Goal: Task Accomplishment & Management: Use online tool/utility

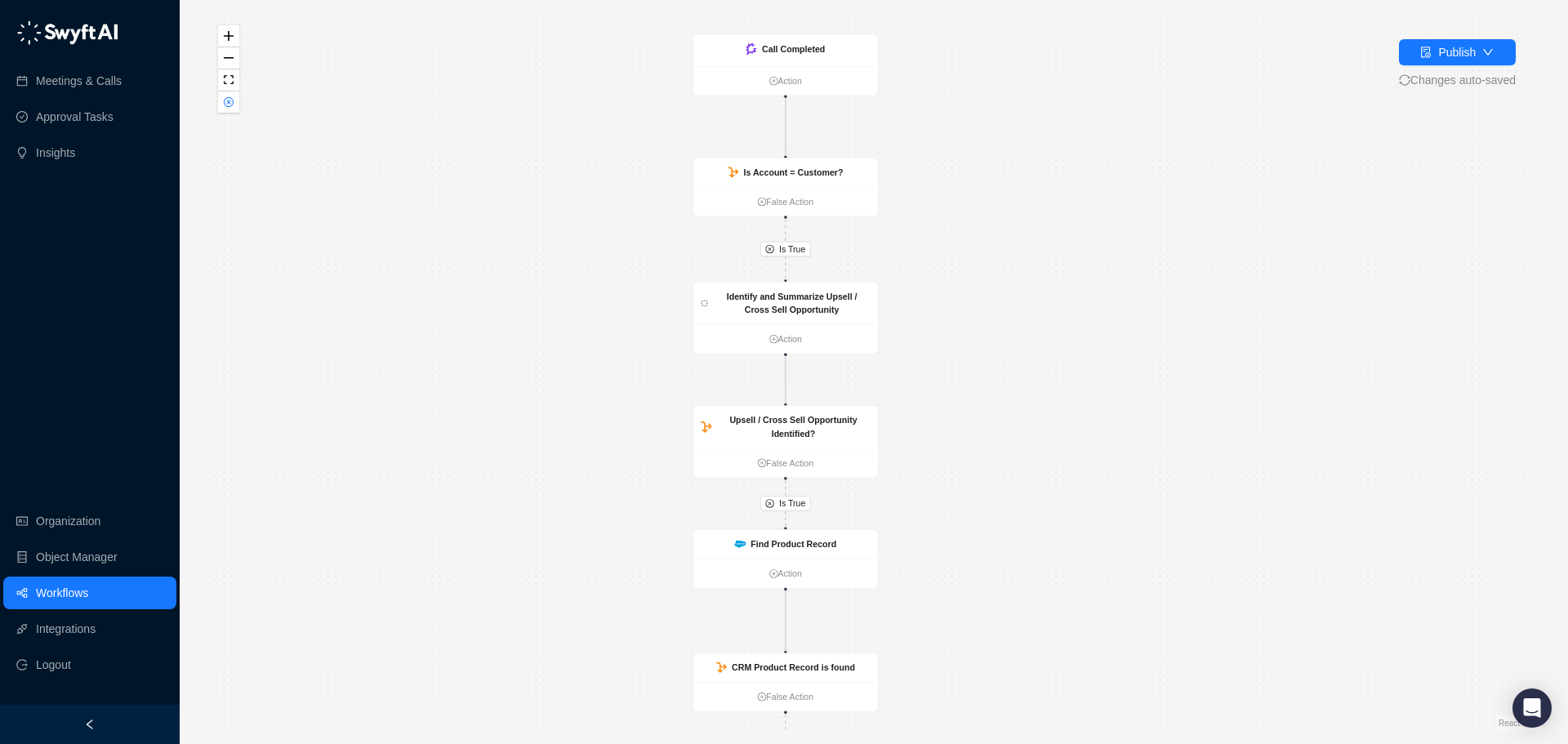
drag, startPoint x: 1060, startPoint y: 457, endPoint x: 1052, endPoint y: 386, distance: 71.4
click at [1052, 386] on div "Is True Is True Is True Is True Call Completed Action Is Account = Customer? Fa…" at bounding box center [873, 372] width 1336 height 717
click at [841, 306] on div "Identify and Summarize Upsell / Cross Sell Opportunity" at bounding box center [791, 303] width 156 height 27
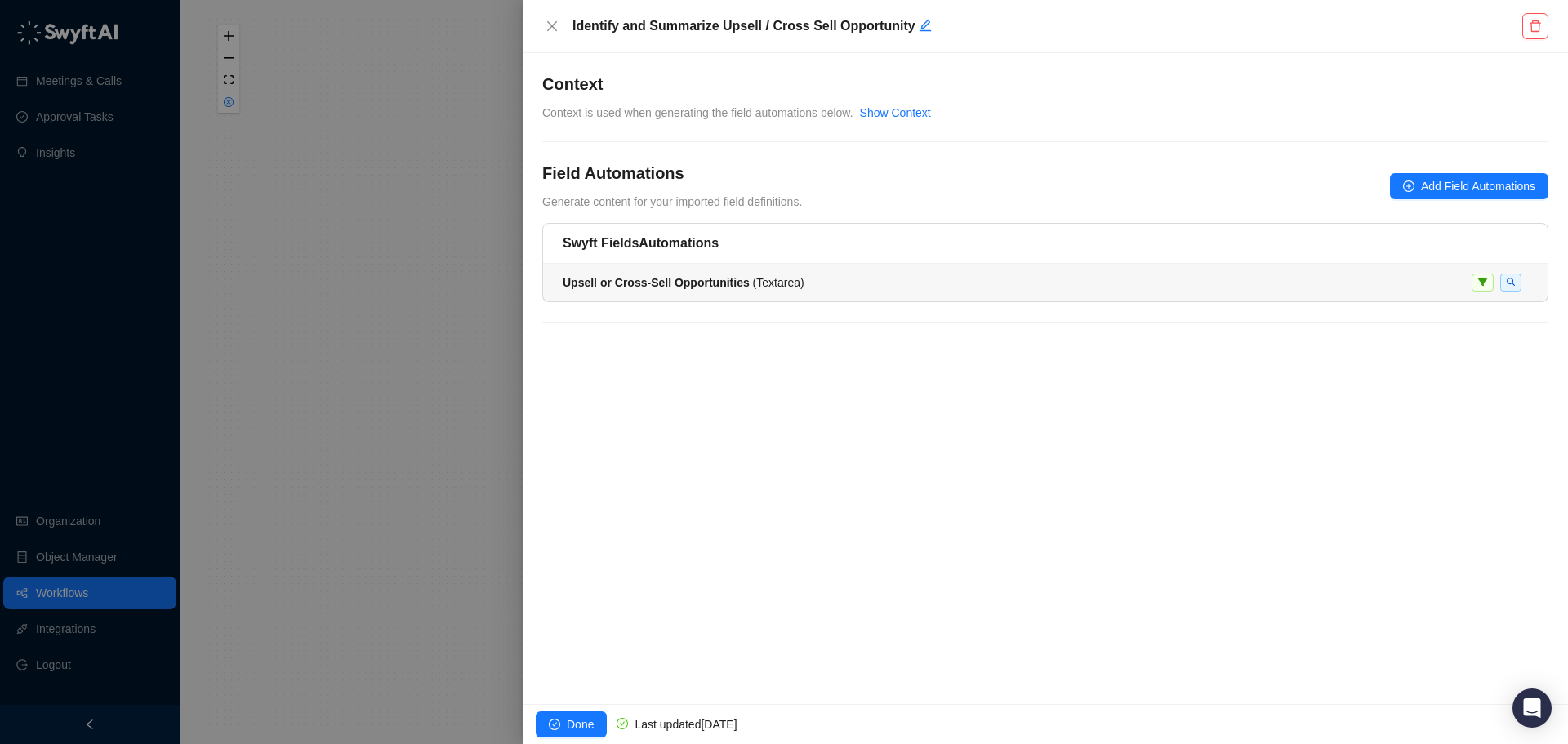
click at [694, 276] on strong "Upsell or Cross-Sell Opportunities" at bounding box center [656, 282] width 187 height 13
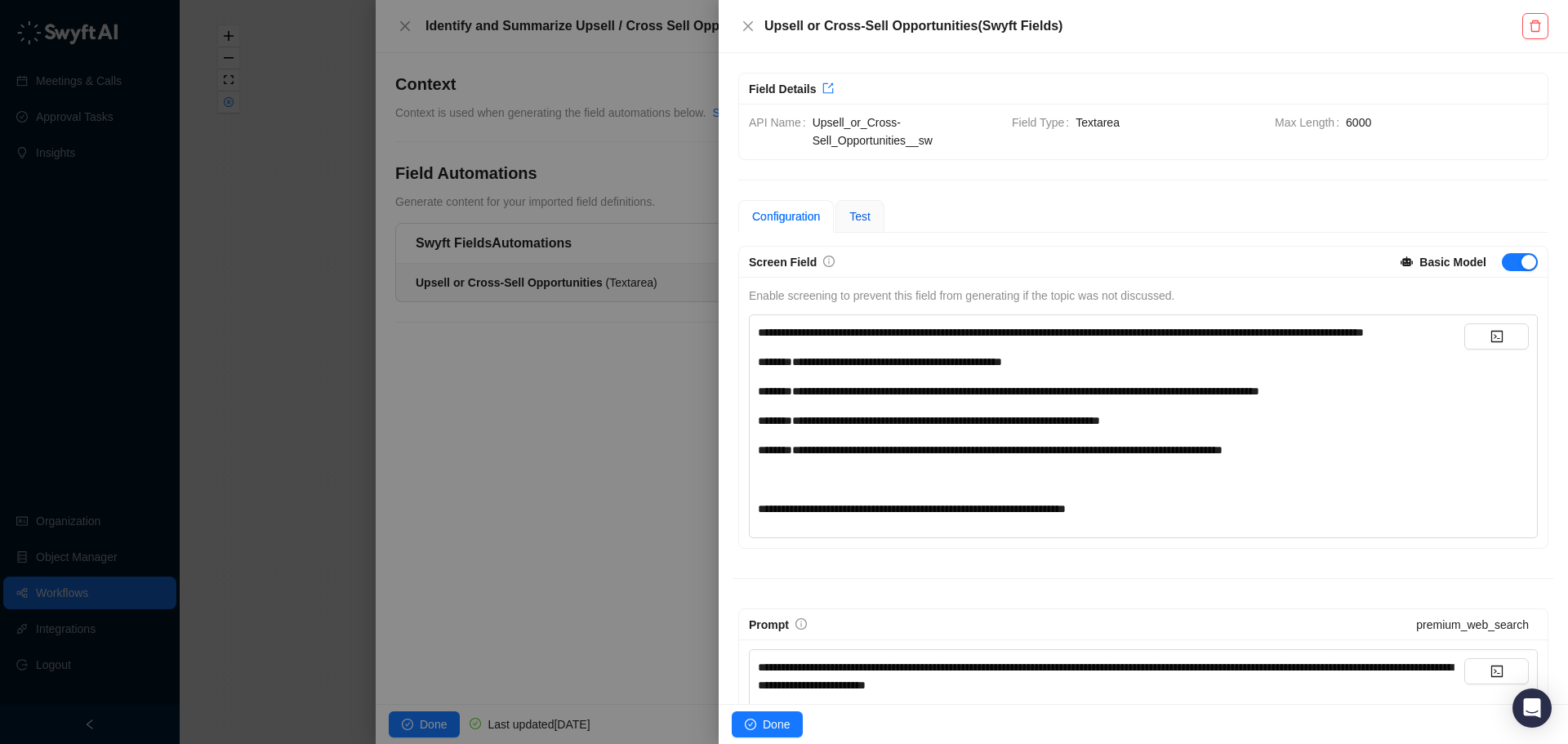
click at [863, 219] on span "Test" at bounding box center [860, 215] width 22 height 13
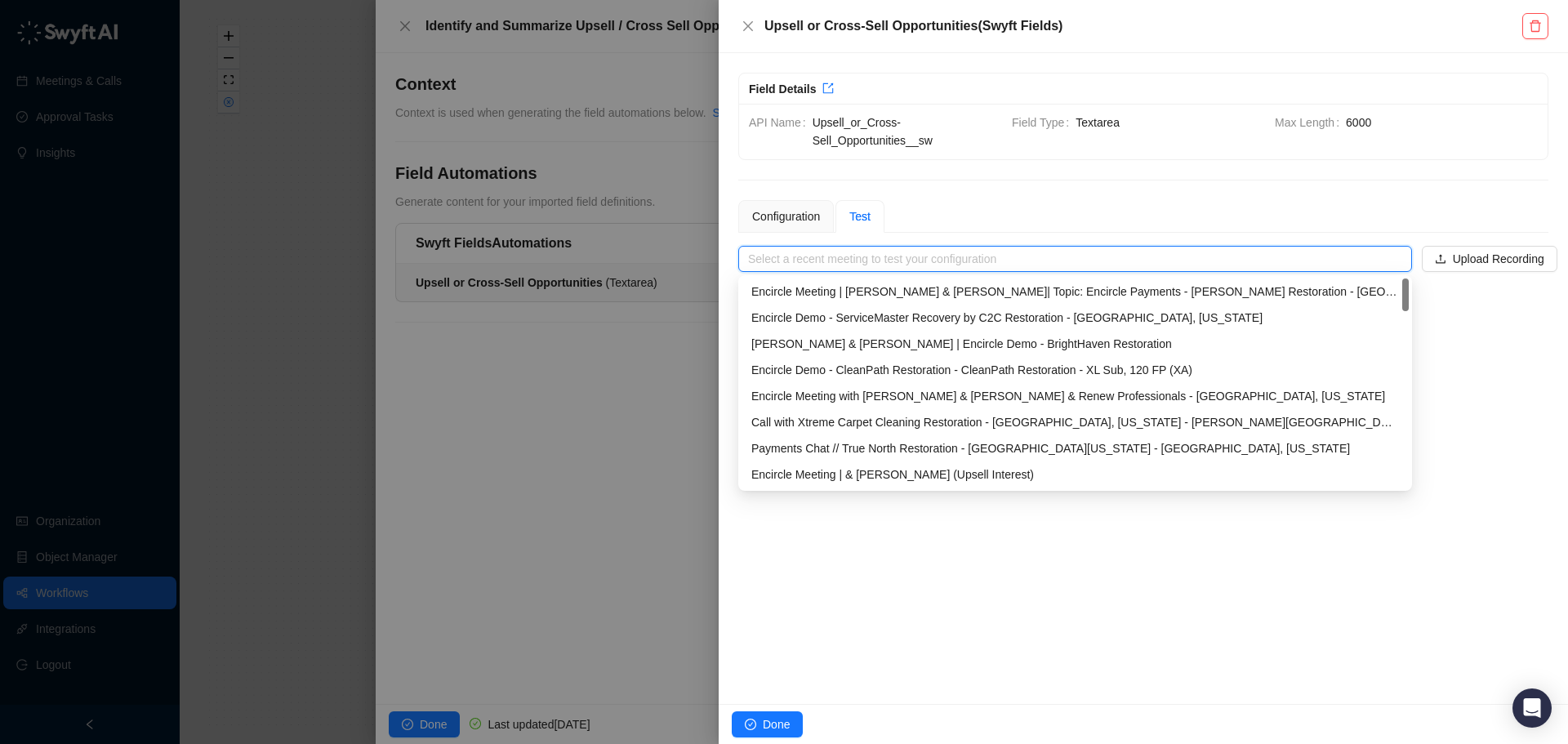
click at [880, 267] on input "search" at bounding box center [1070, 258] width 644 height 25
click at [870, 475] on div "Encircle Meeting | & [PERSON_NAME] (Upsell Interest)" at bounding box center [1074, 474] width 648 height 18
type input "**********"
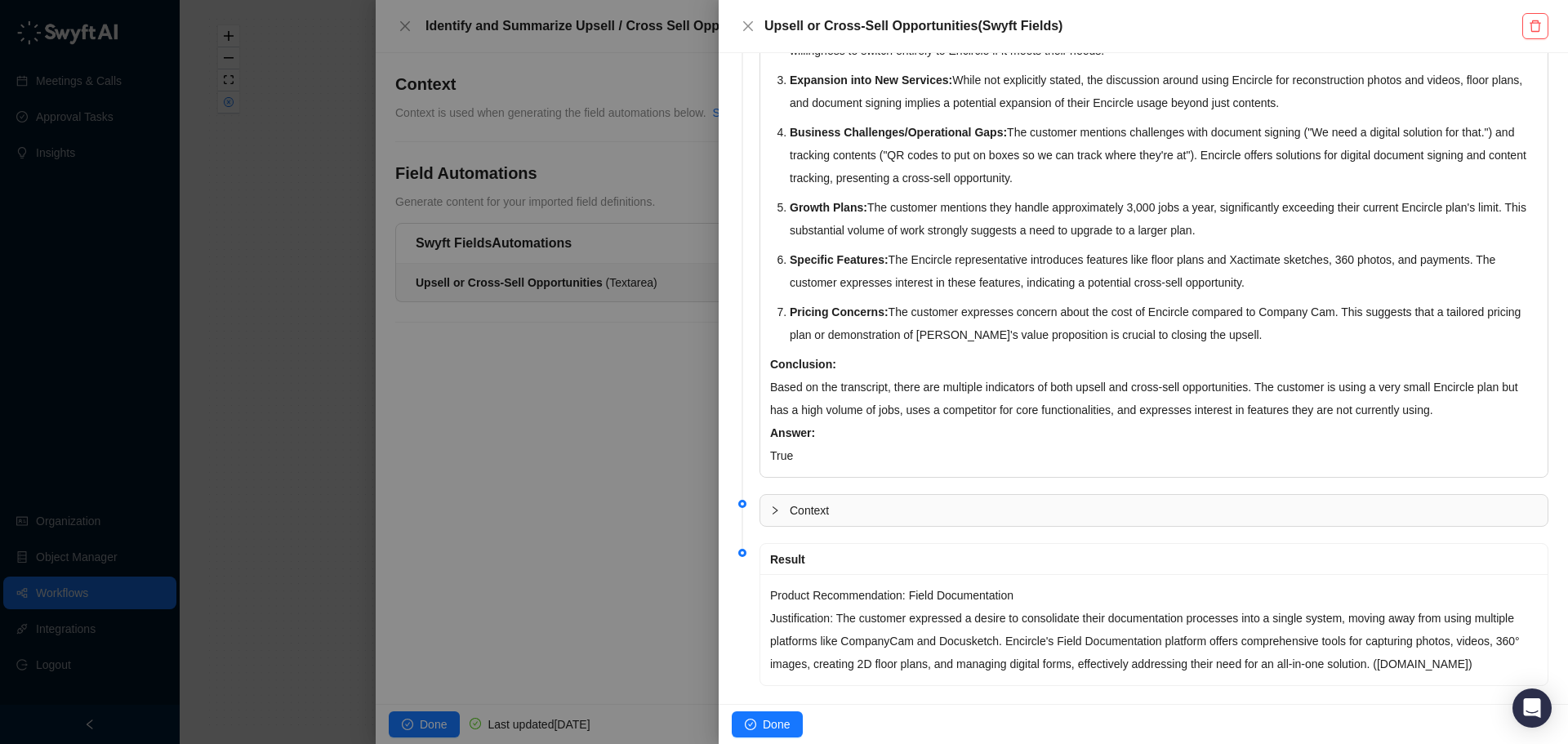
scroll to position [497, 0]
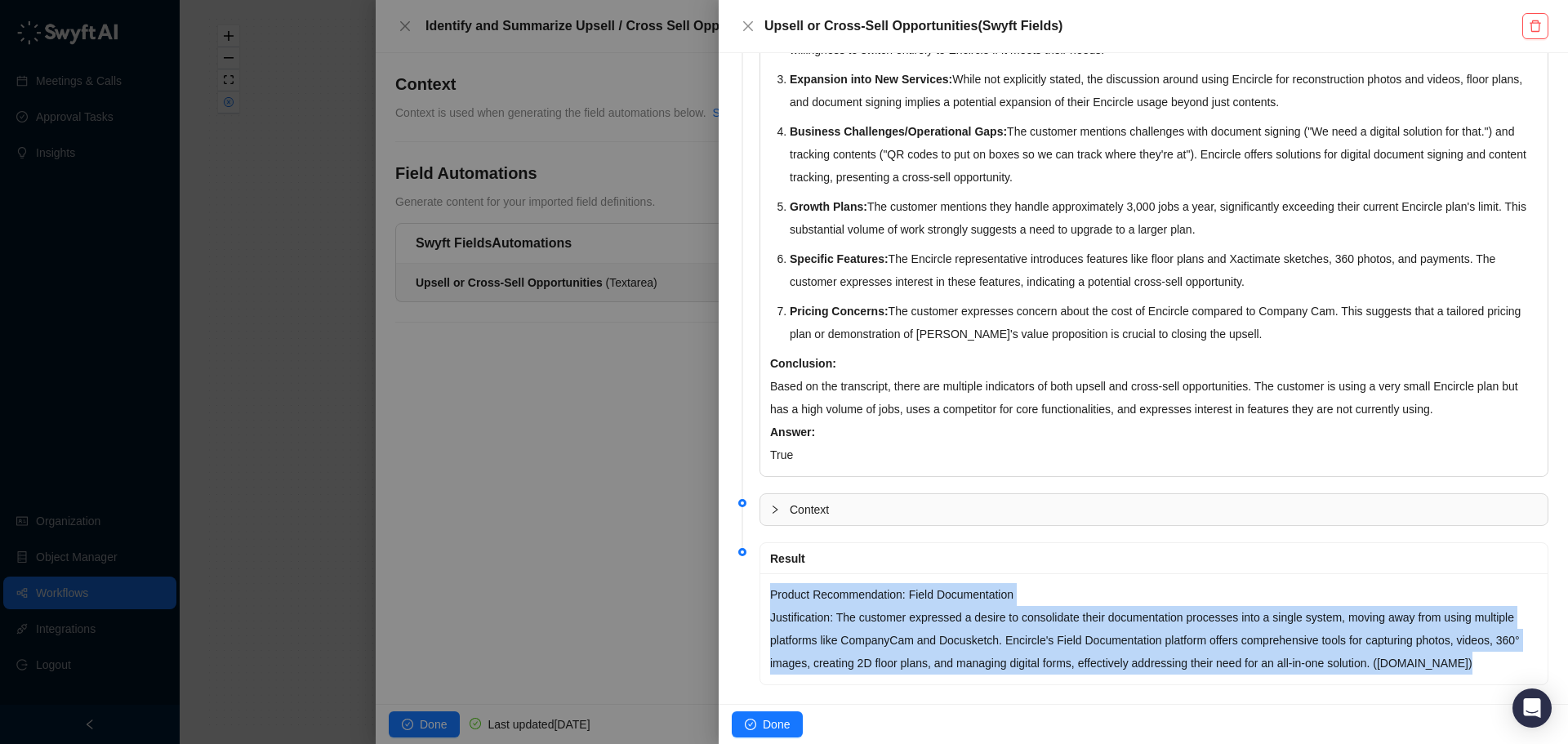
drag, startPoint x: 771, startPoint y: 569, endPoint x: 1506, endPoint y: 644, distance: 738.8
click at [1506, 644] on div "Product Recommendation: Field Documentation Justification: The customer express…" at bounding box center [1153, 628] width 787 height 111
click at [1094, 573] on div "Product Recommendation: Field Documentation Justification: The customer express…" at bounding box center [1153, 628] width 787 height 111
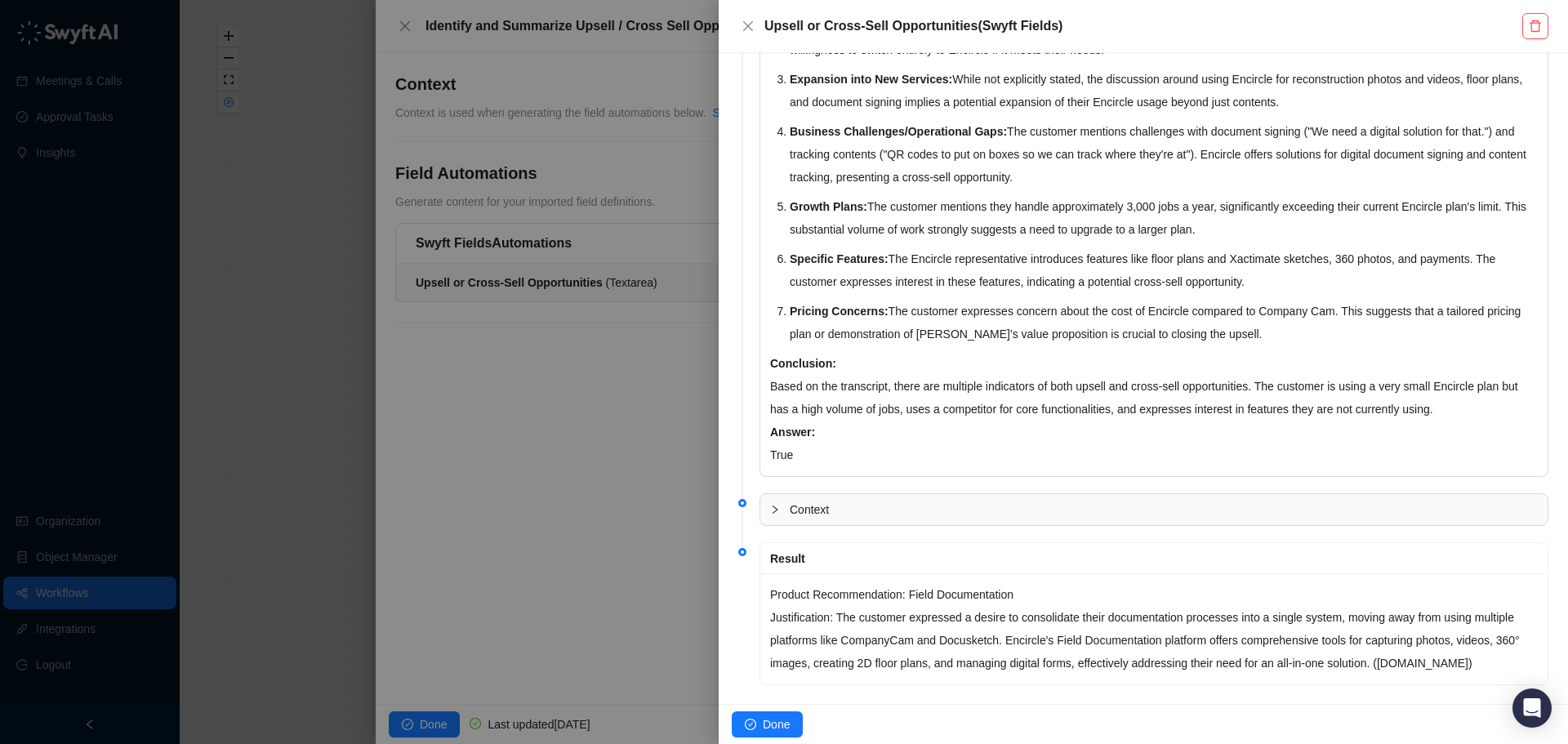
click at [500, 466] on div at bounding box center [784, 372] width 1568 height 744
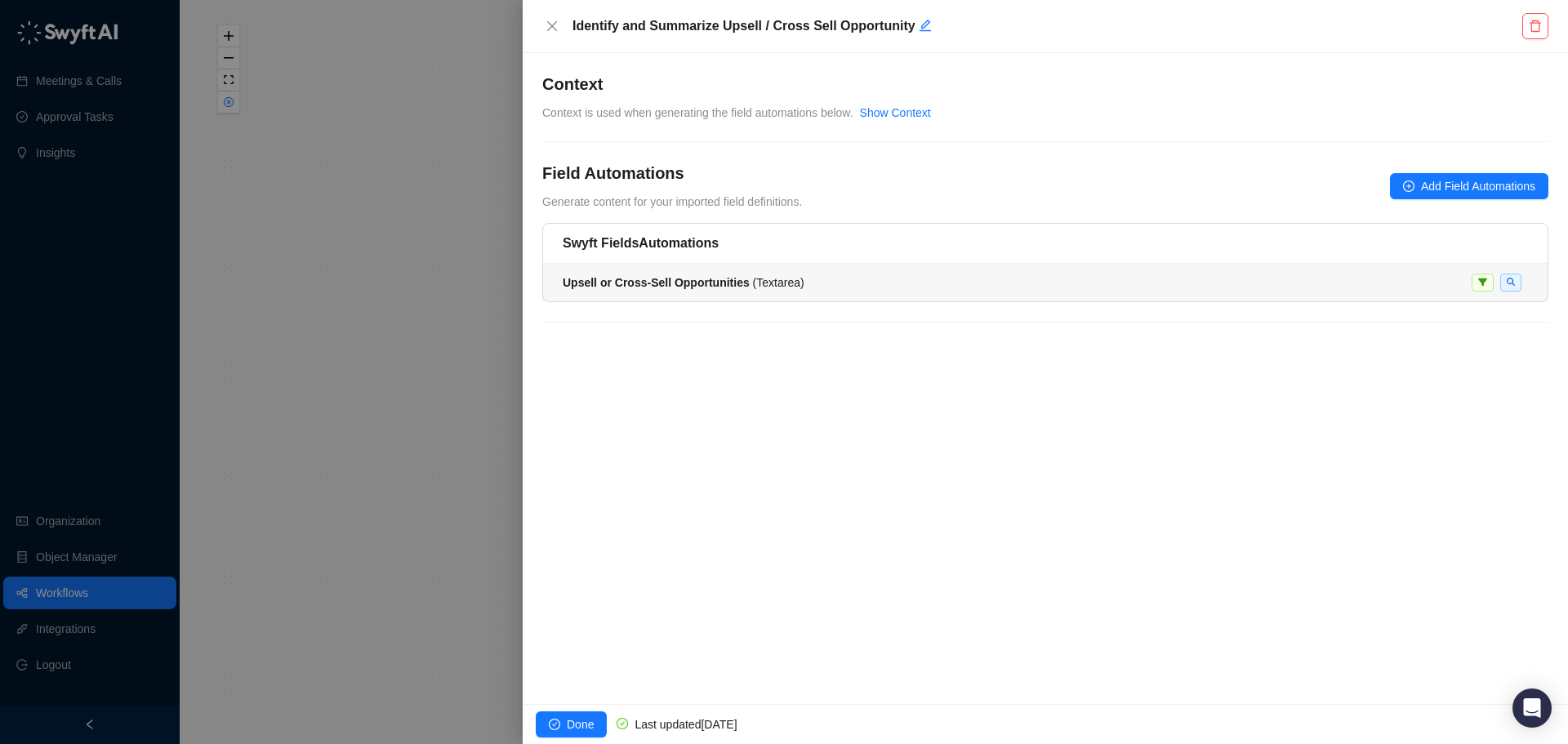
click at [697, 277] on strong "Upsell or Cross-Sell Opportunities" at bounding box center [656, 282] width 187 height 13
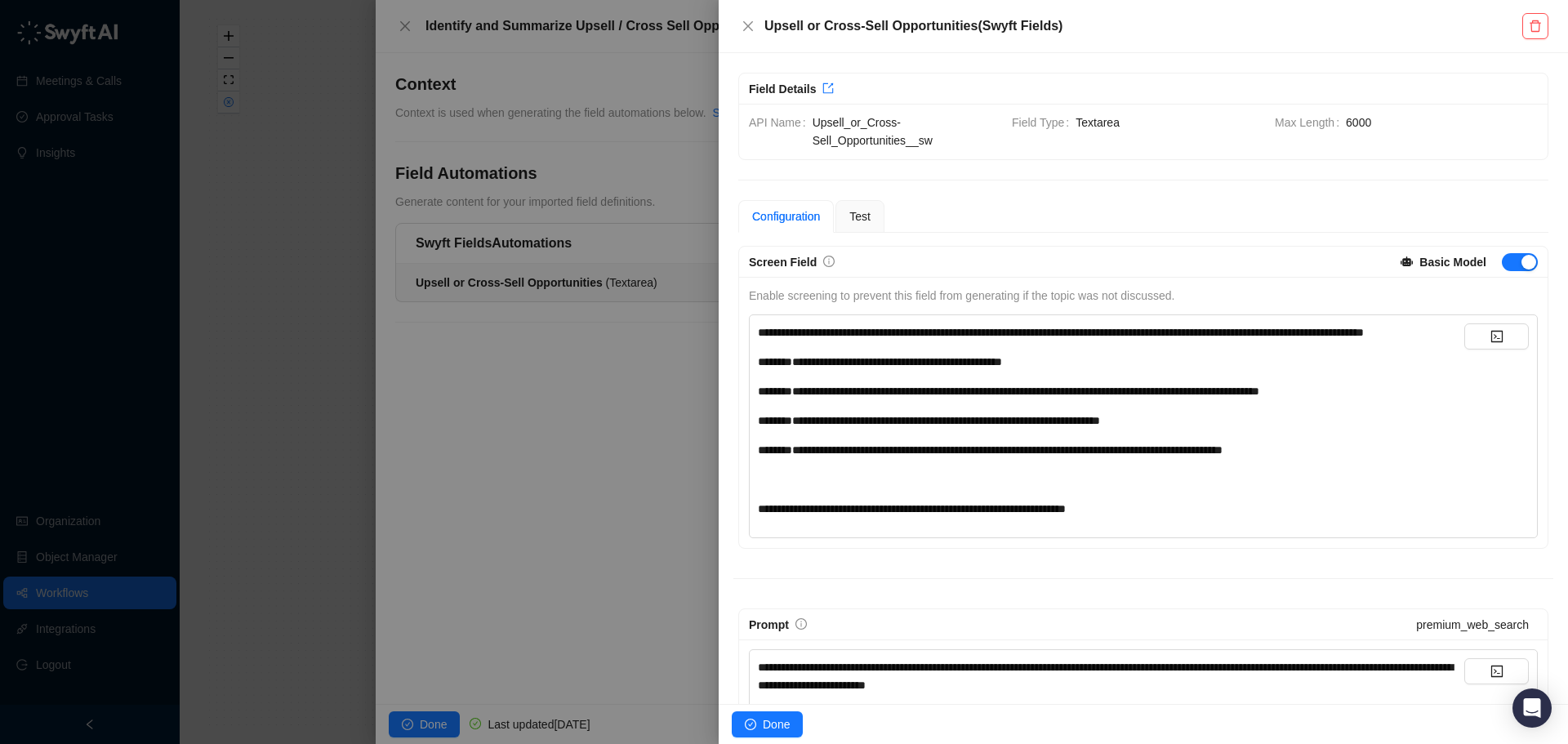
click at [787, 213] on div "Configuration" at bounding box center [785, 216] width 68 height 18
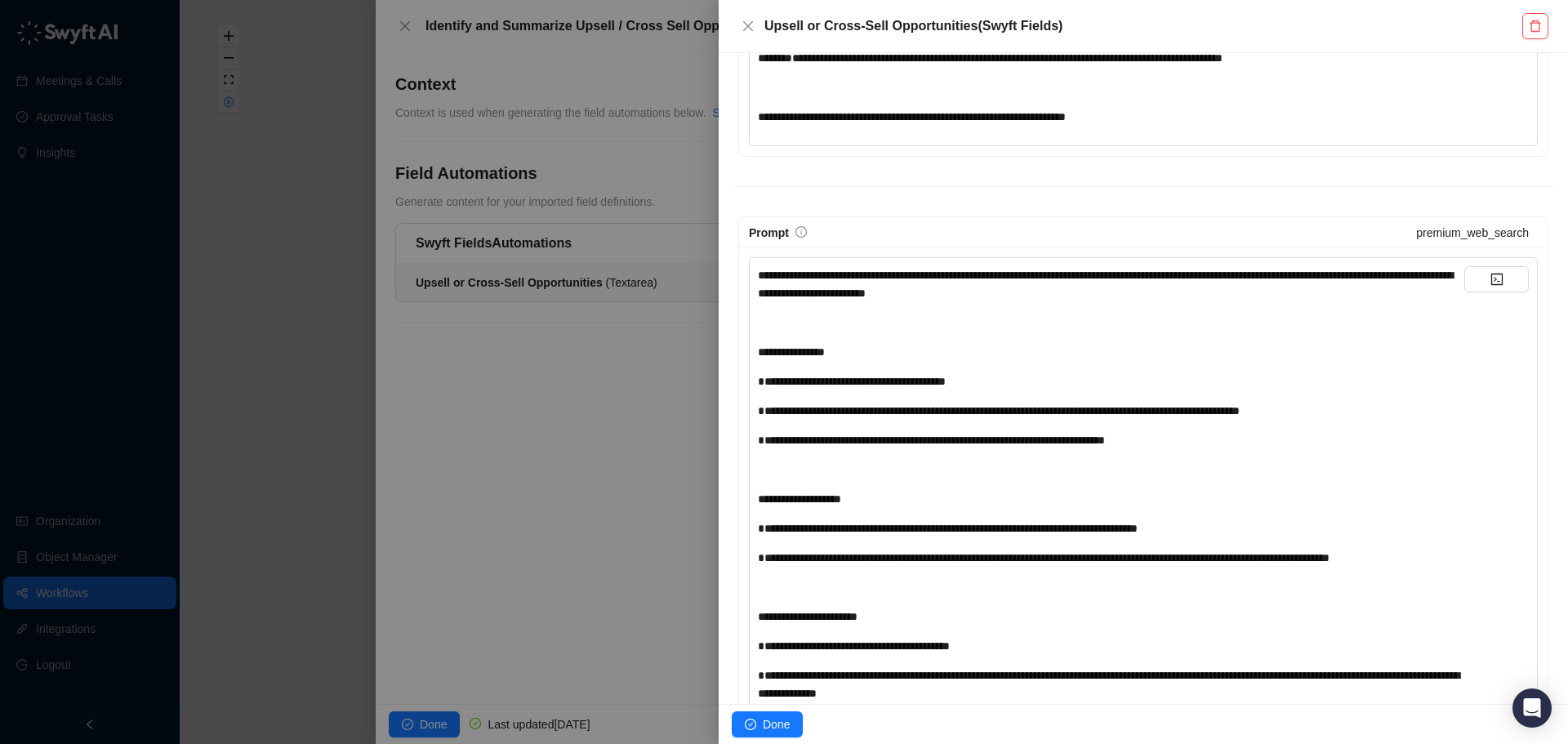
scroll to position [408, 0]
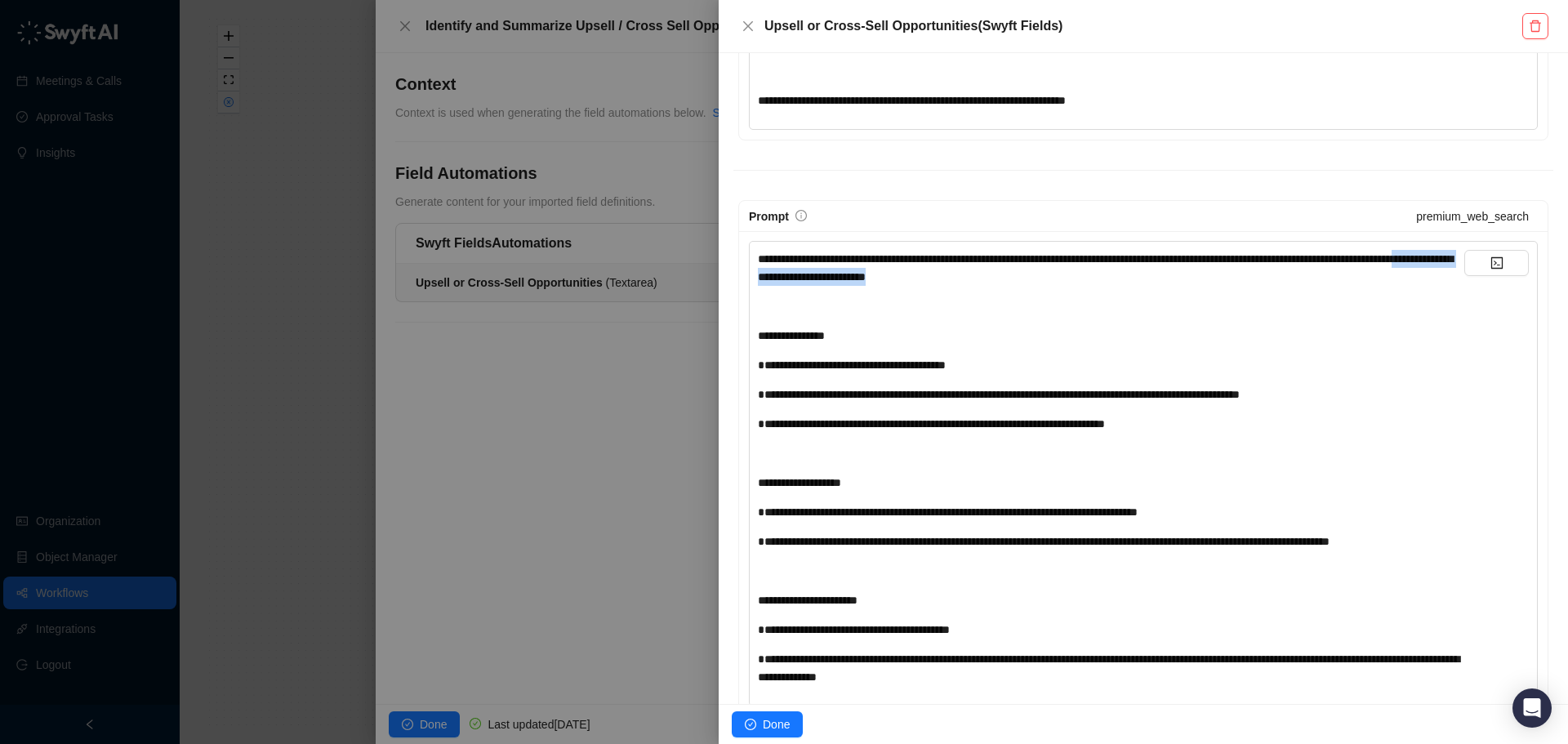
drag, startPoint x: 1071, startPoint y: 293, endPoint x: 852, endPoint y: 297, distance: 219.0
click at [852, 286] on div "**********" at bounding box center [1111, 267] width 706 height 36
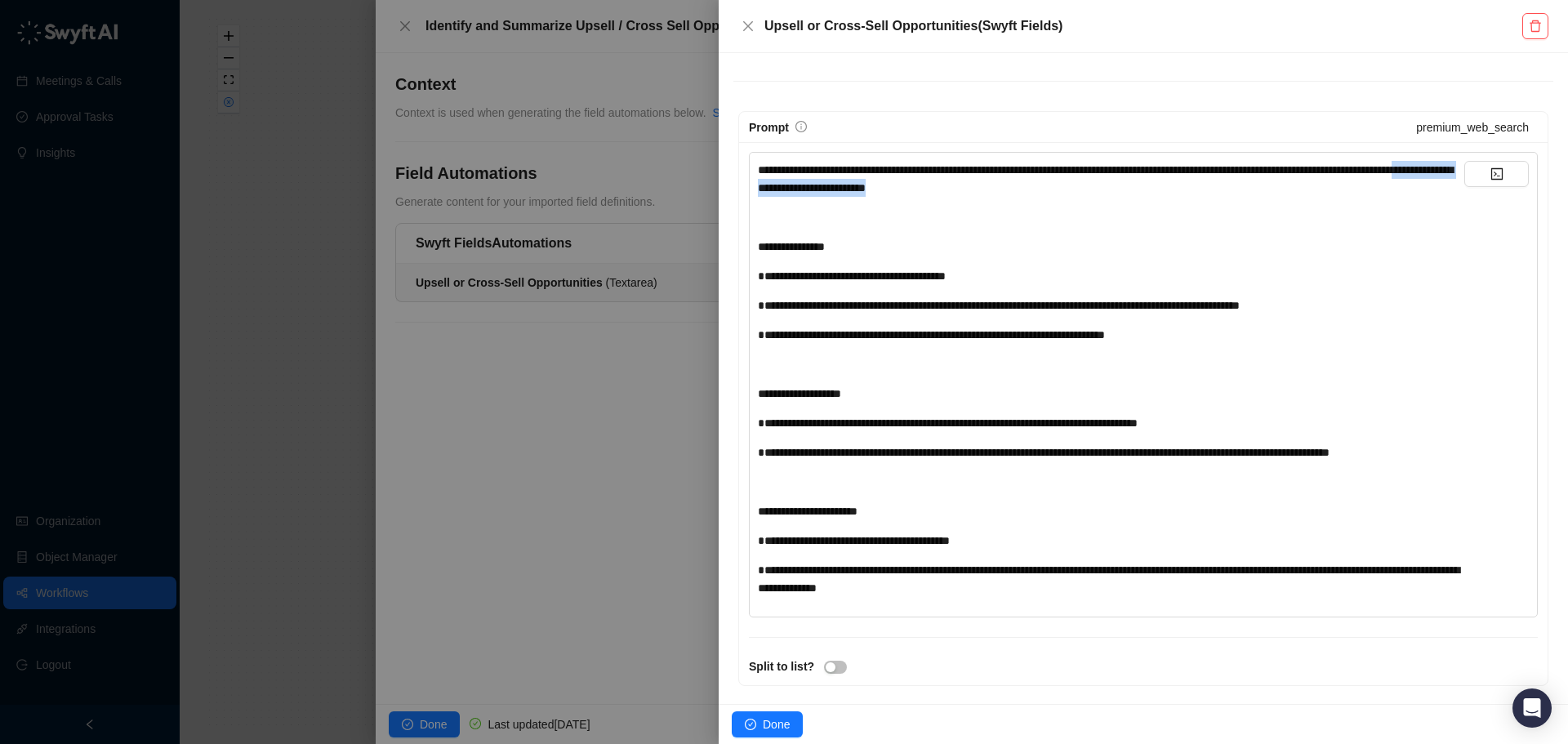
scroll to position [571, 0]
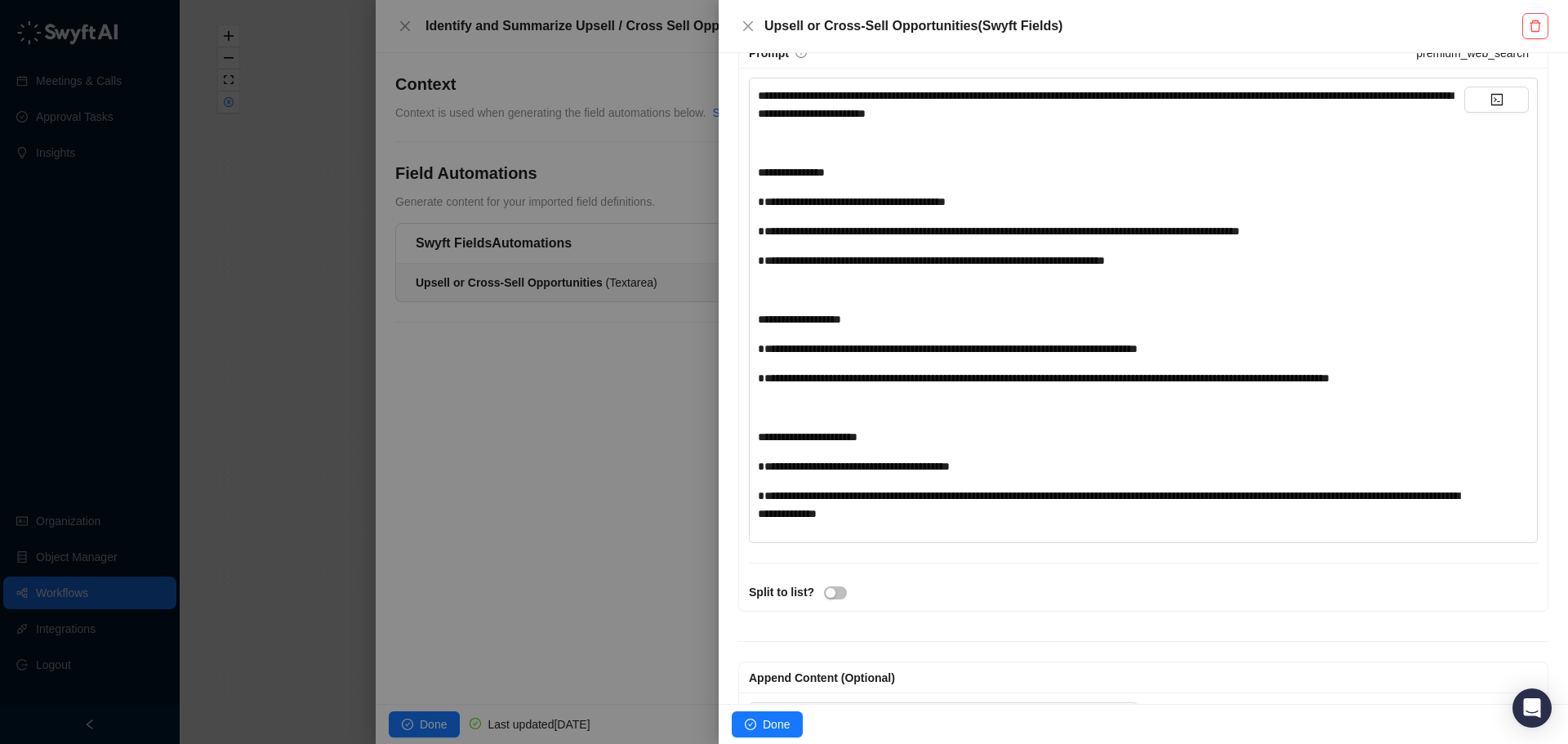
click at [576, 400] on div at bounding box center [784, 372] width 1568 height 744
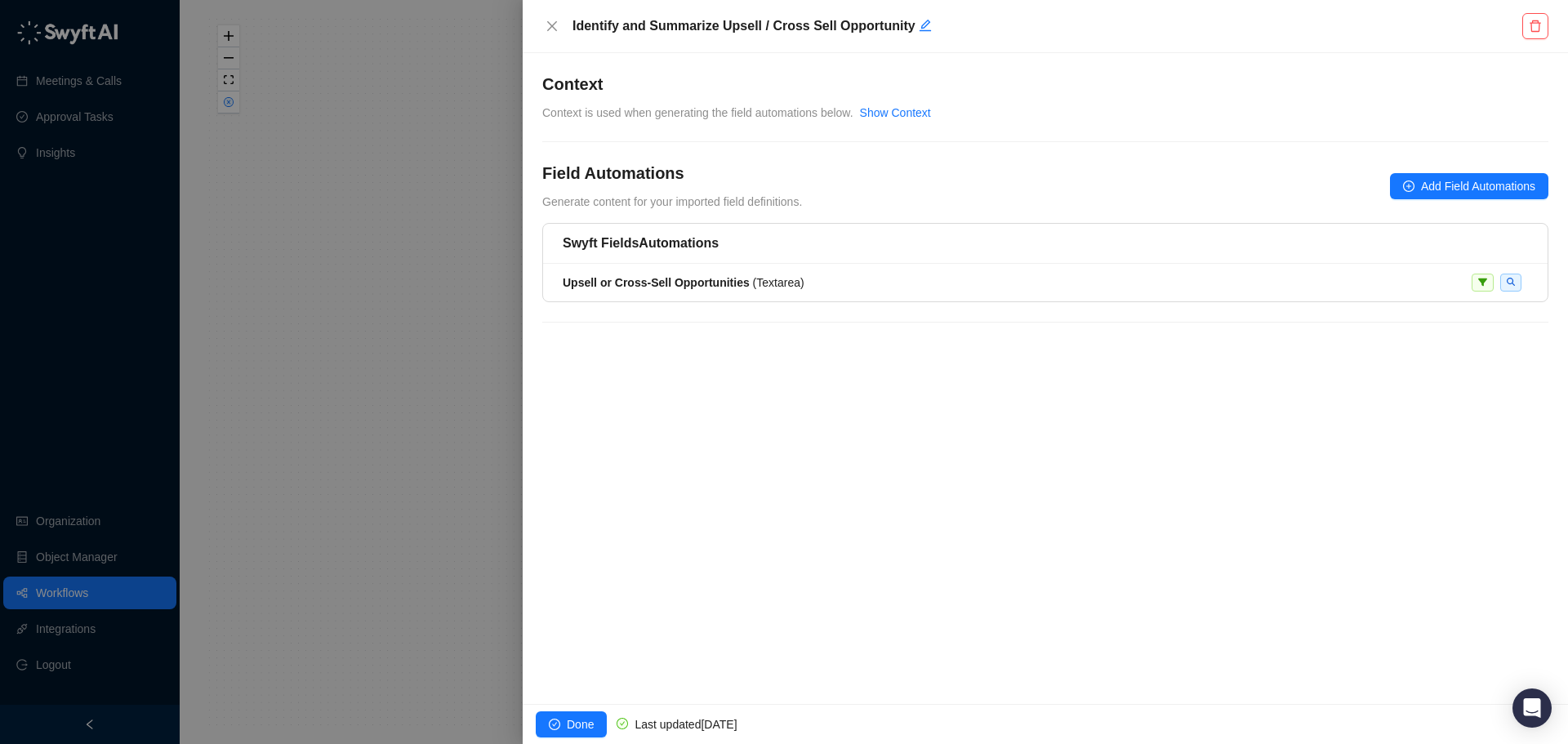
click at [433, 348] on div at bounding box center [784, 372] width 1568 height 744
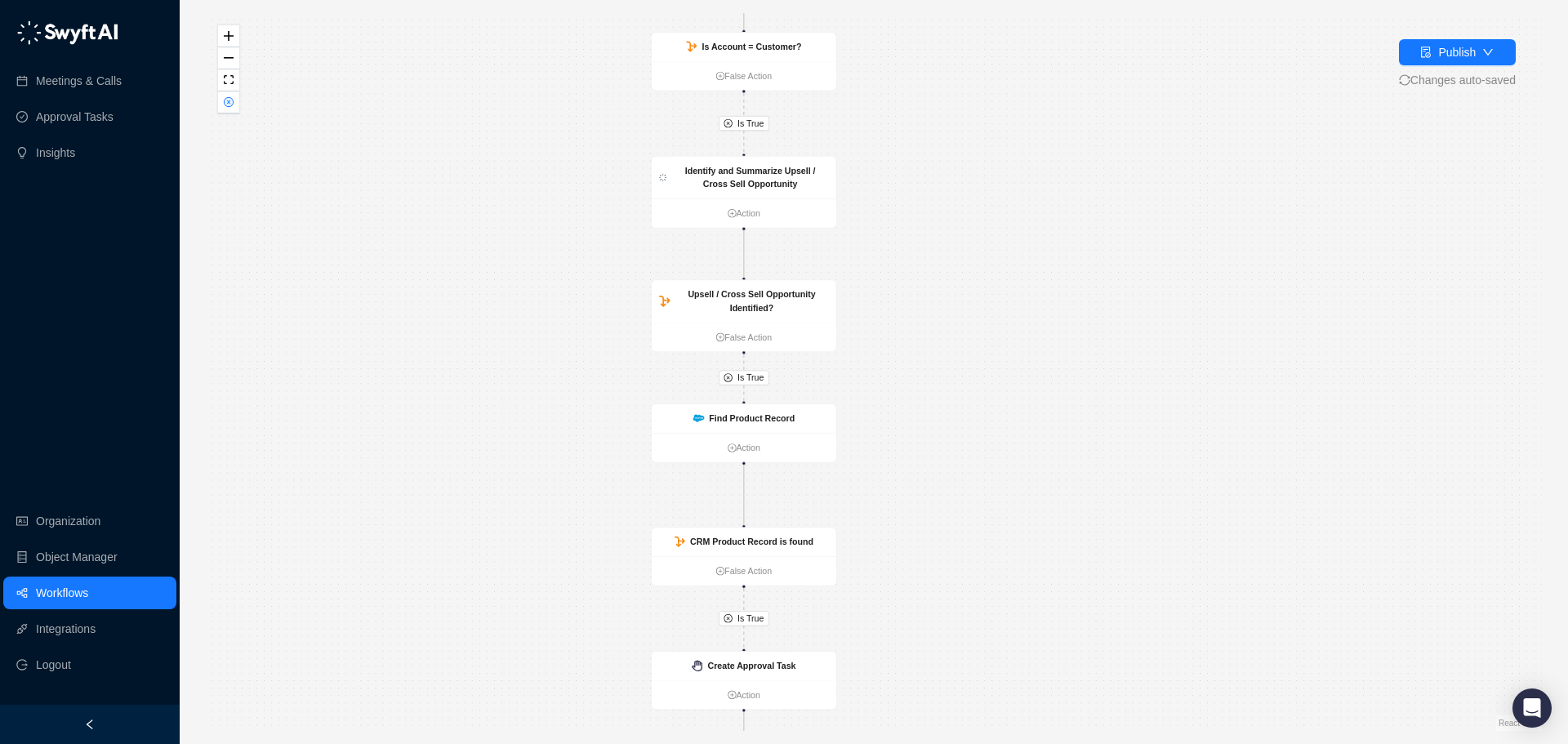
drag, startPoint x: 997, startPoint y: 439, endPoint x: 955, endPoint y: 292, distance: 152.9
click at [955, 300] on div "Is True Is True Is True Is True Call Completed Action Is Account = Customer? Fa…" at bounding box center [873, 372] width 1336 height 717
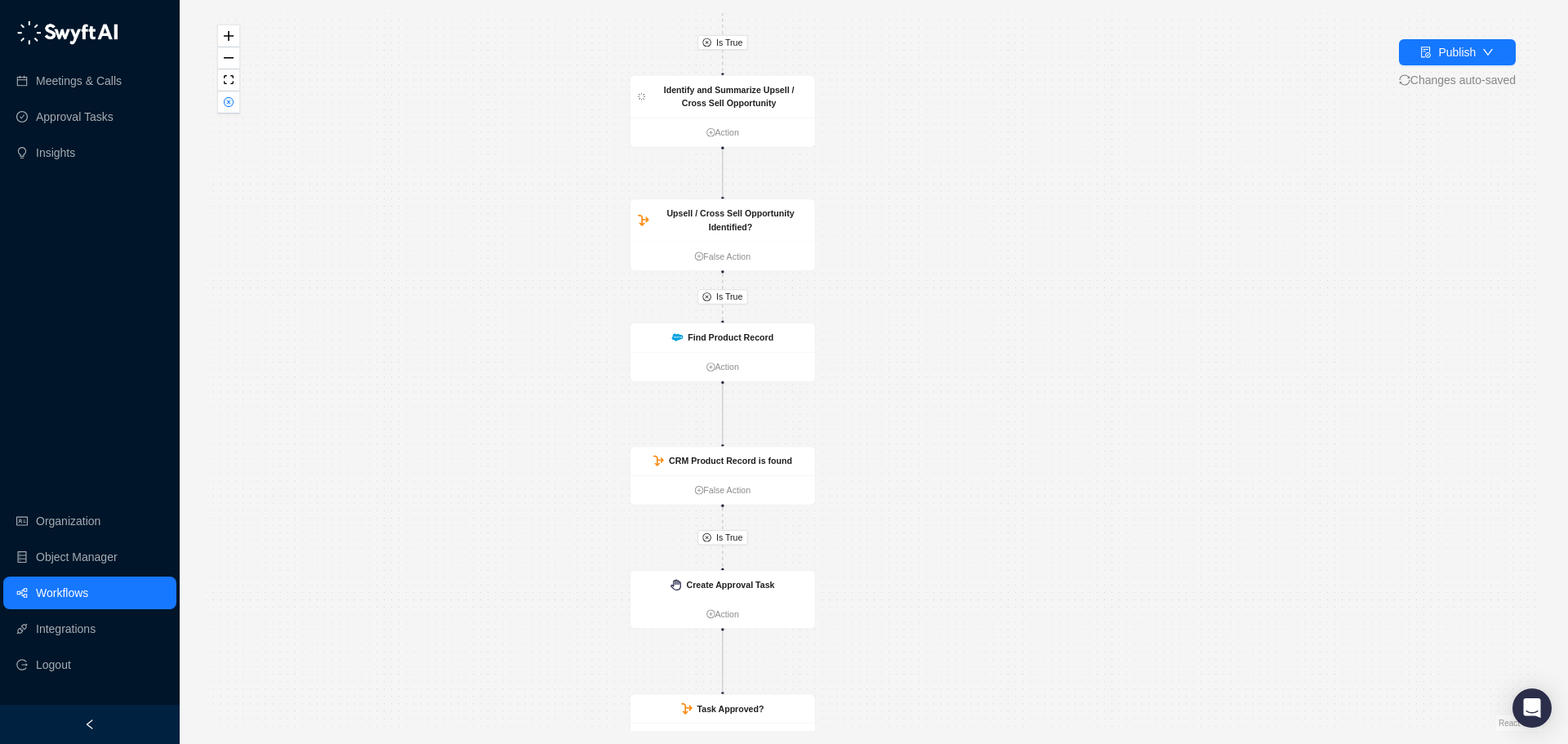
drag, startPoint x: 993, startPoint y: 365, endPoint x: 977, endPoint y: 262, distance: 104.2
click at [977, 266] on div "Is True Is True Is True Is True Call Completed Action Is Account = Customer? Fa…" at bounding box center [873, 372] width 1336 height 717
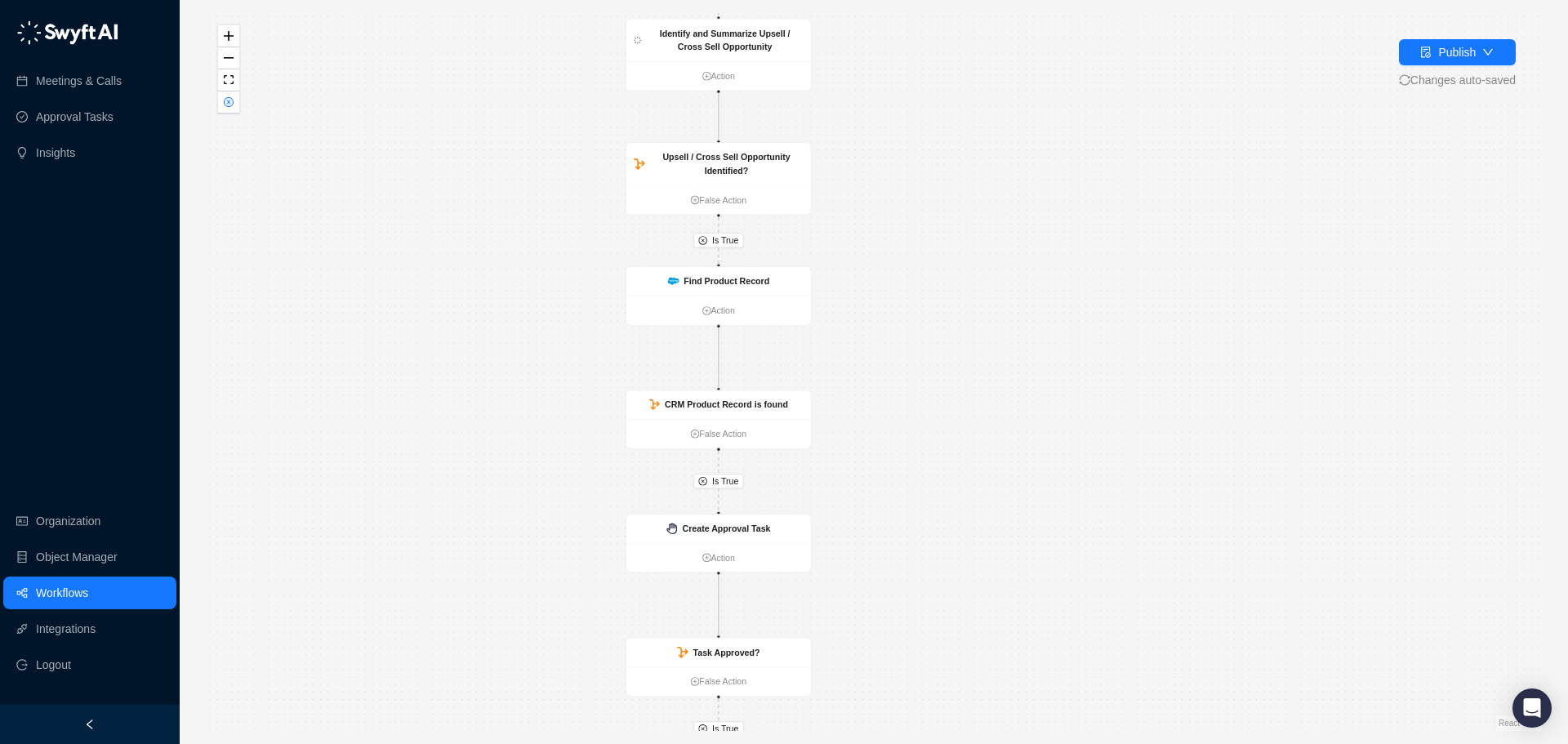
drag, startPoint x: 1031, startPoint y: 366, endPoint x: 1023, endPoint y: 255, distance: 111.3
click at [1023, 255] on div "Is True Is True Is True Is True Call Completed Action Is Account = Customer? Fa…" at bounding box center [873, 372] width 1336 height 717
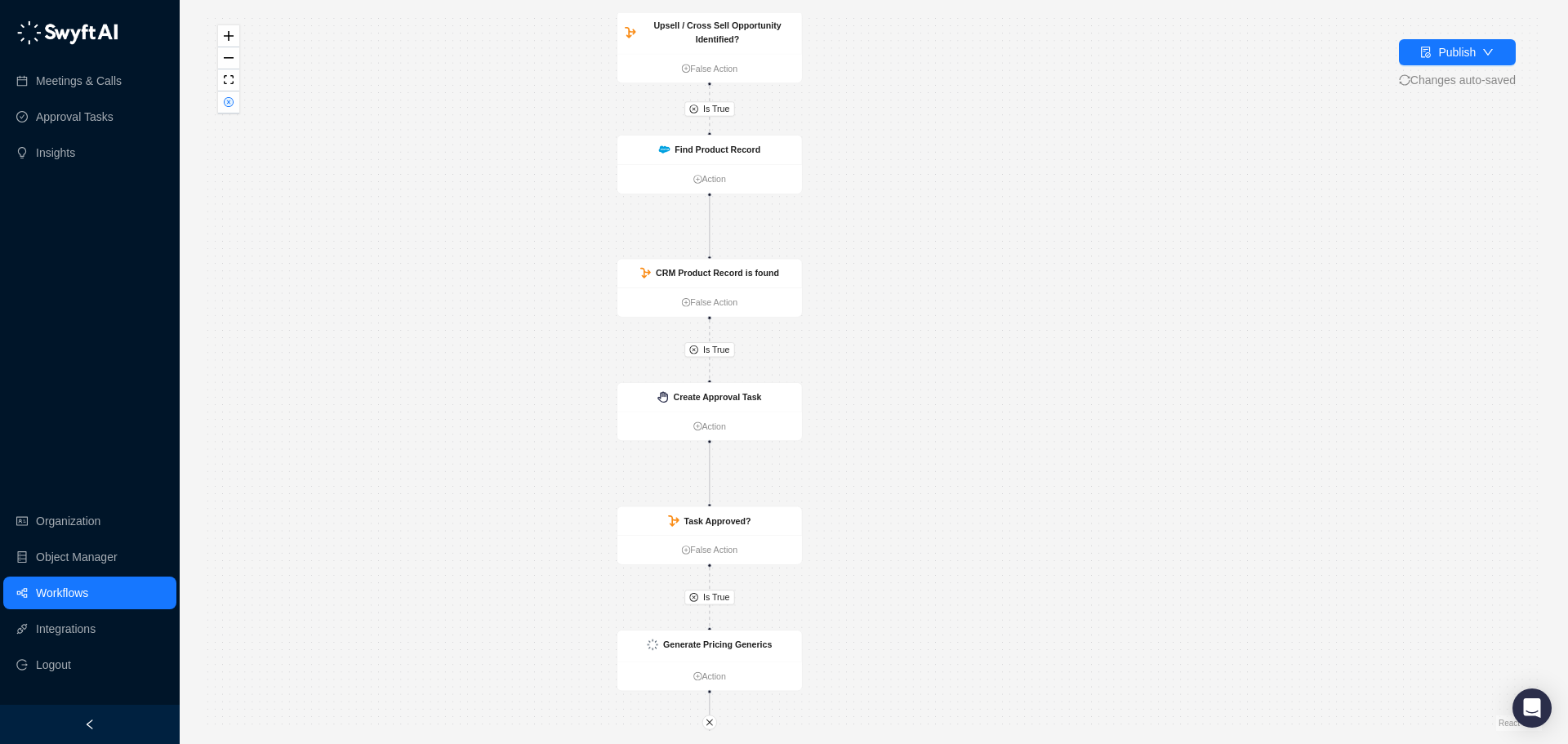
drag, startPoint x: 1036, startPoint y: 339, endPoint x: 1033, endPoint y: 280, distance: 59.1
click at [1033, 290] on div "Is True Is True Is True Is True Call Completed Action Is Account = Customer? Fa…" at bounding box center [873, 372] width 1336 height 717
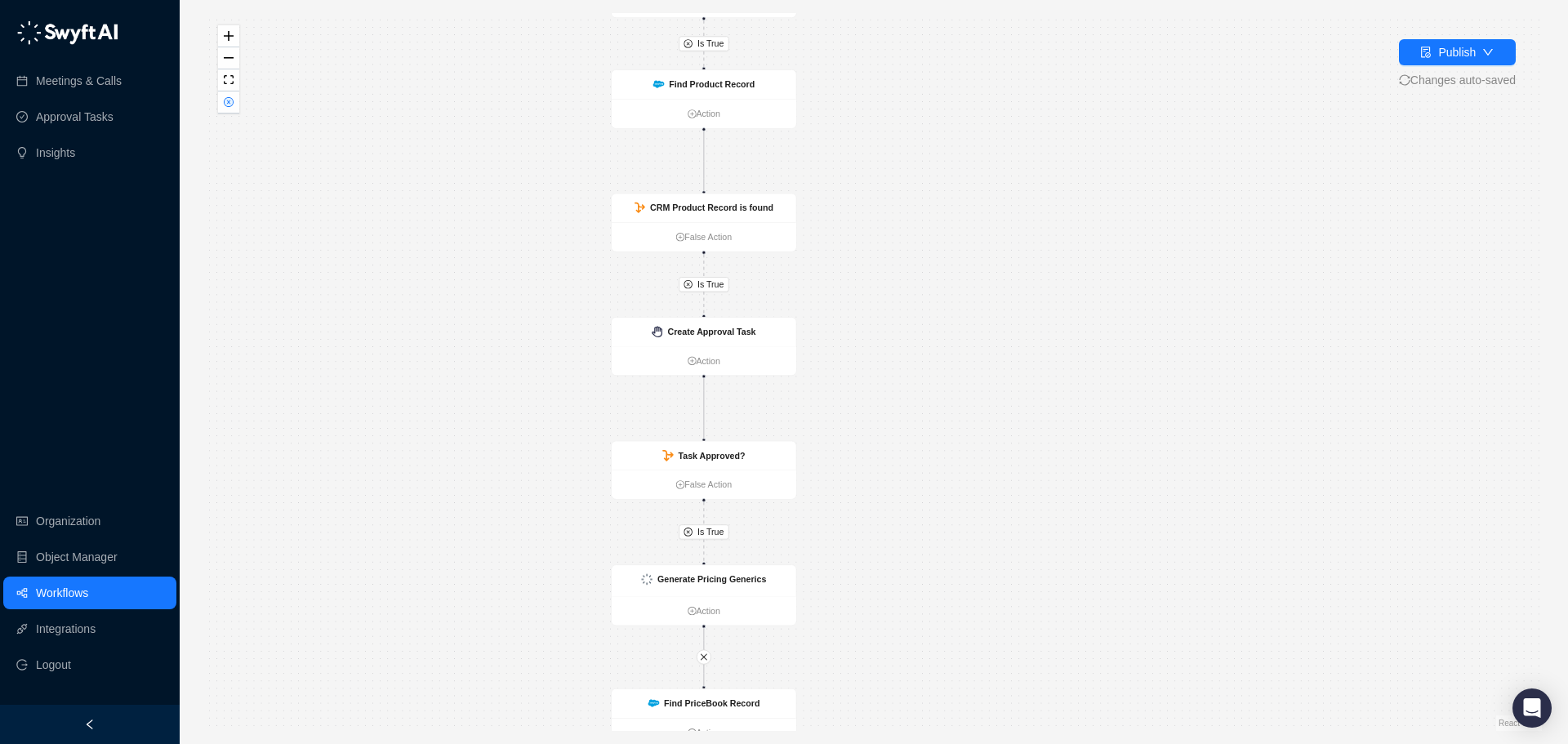
drag, startPoint x: 932, startPoint y: 273, endPoint x: 940, endPoint y: 141, distance: 132.2
click at [928, 143] on div "Is True Is True Is True Is True Call Completed Action Is Account = Customer? Fa…" at bounding box center [873, 372] width 1336 height 717
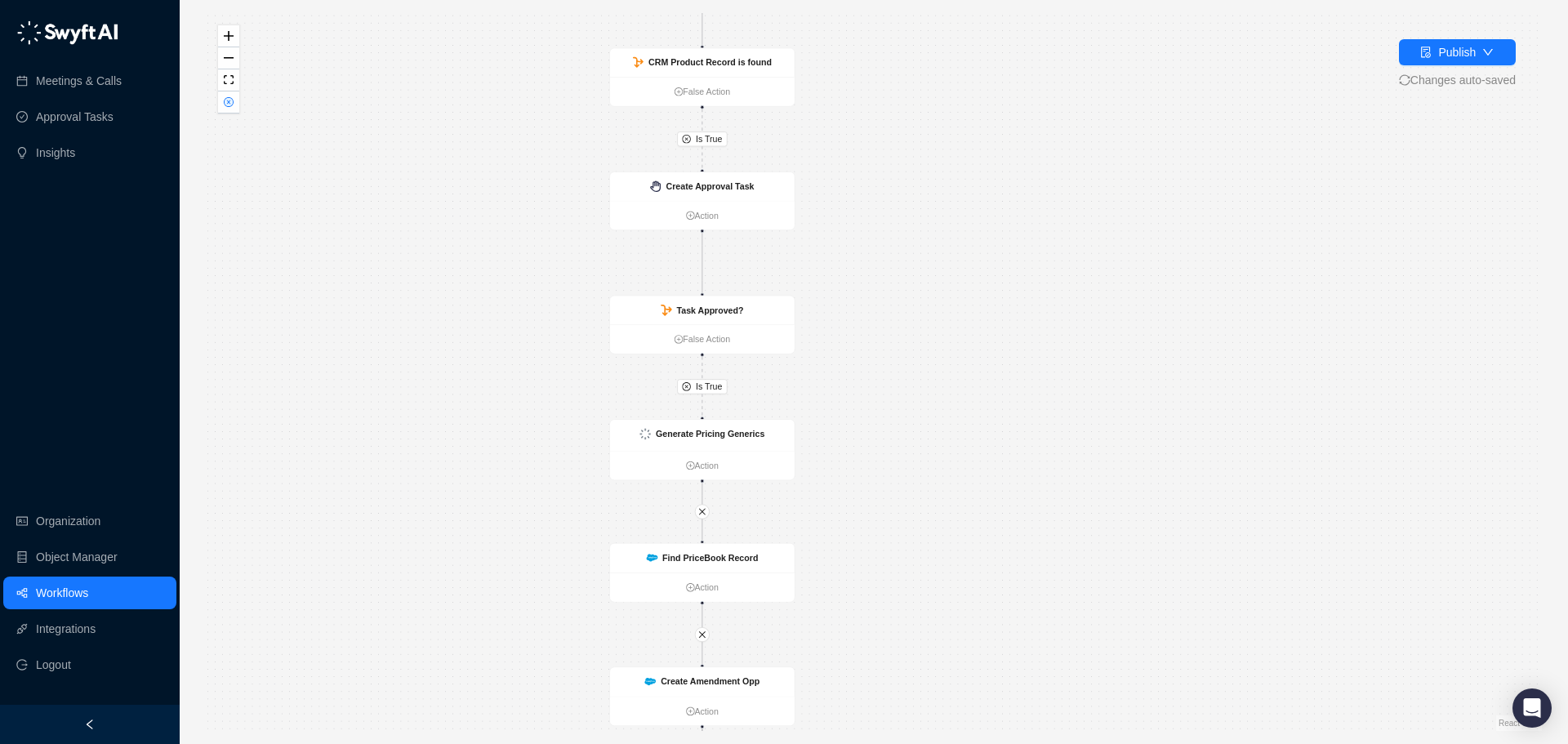
drag, startPoint x: 957, startPoint y: 315, endPoint x: 965, endPoint y: 194, distance: 121.3
click at [964, 197] on div "Is True Is True Is True Is True Call Completed Action Is Account = Customer? Fa…" at bounding box center [873, 372] width 1336 height 717
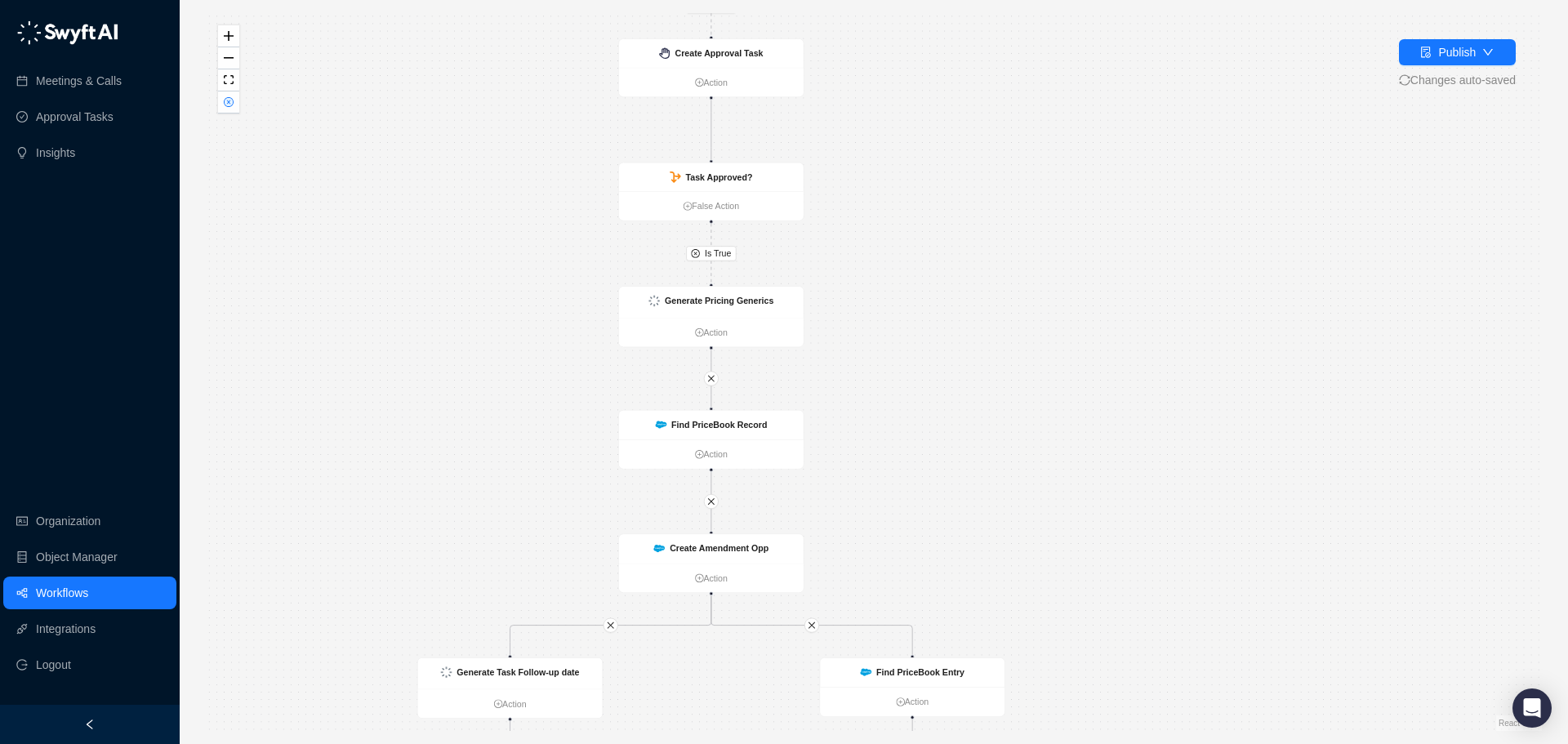
drag, startPoint x: 959, startPoint y: 317, endPoint x: 952, endPoint y: 230, distance: 87.3
click at [953, 249] on div "Is True Is True Is True Is True Call Completed Action Is Account = Customer? Fa…" at bounding box center [873, 372] width 1336 height 717
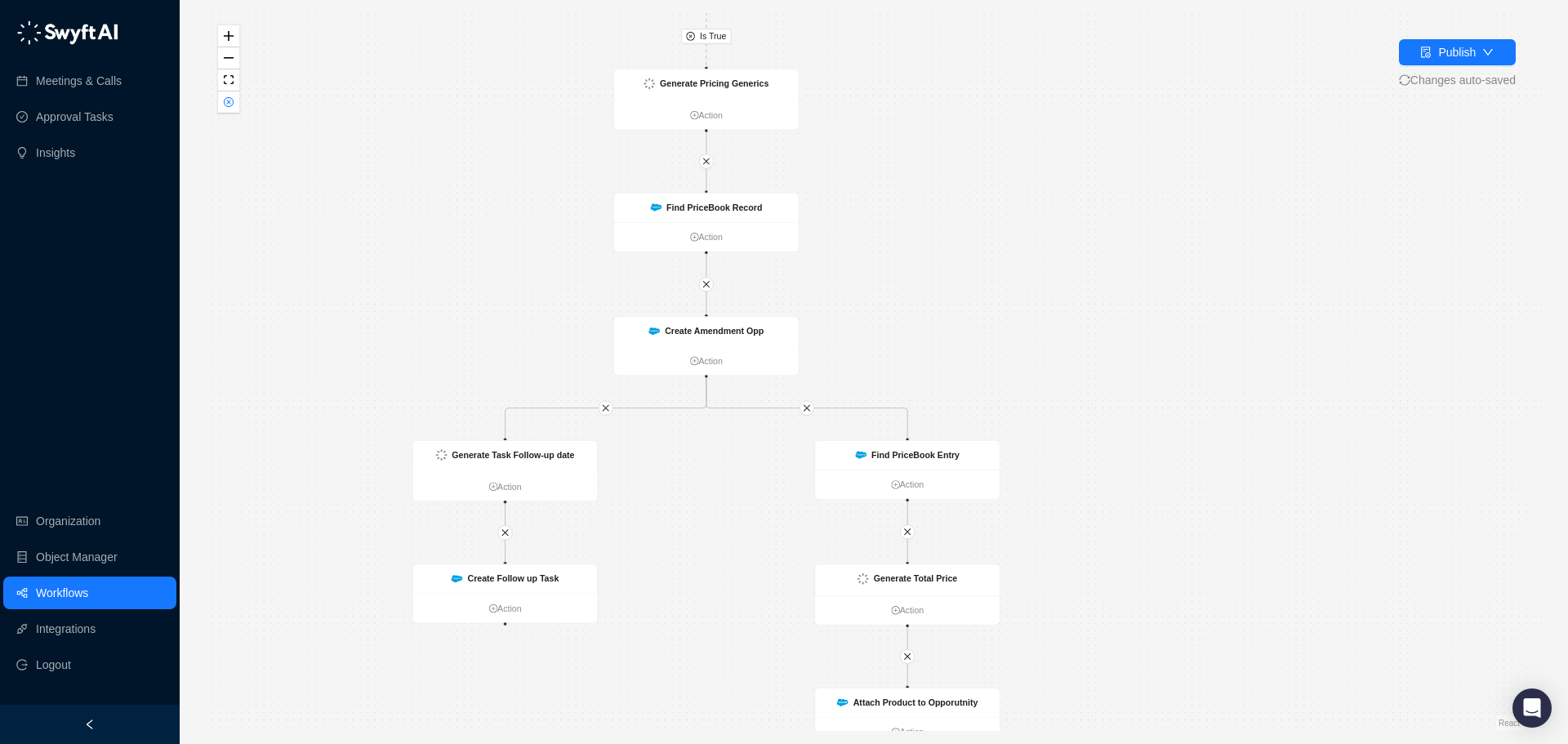
drag, startPoint x: 966, startPoint y: 378, endPoint x: 991, endPoint y: 121, distance: 258.2
click at [983, 129] on div "Is True Is True Is True Is True Call Completed Action Is Account = Customer? Fa…" at bounding box center [873, 372] width 1336 height 717
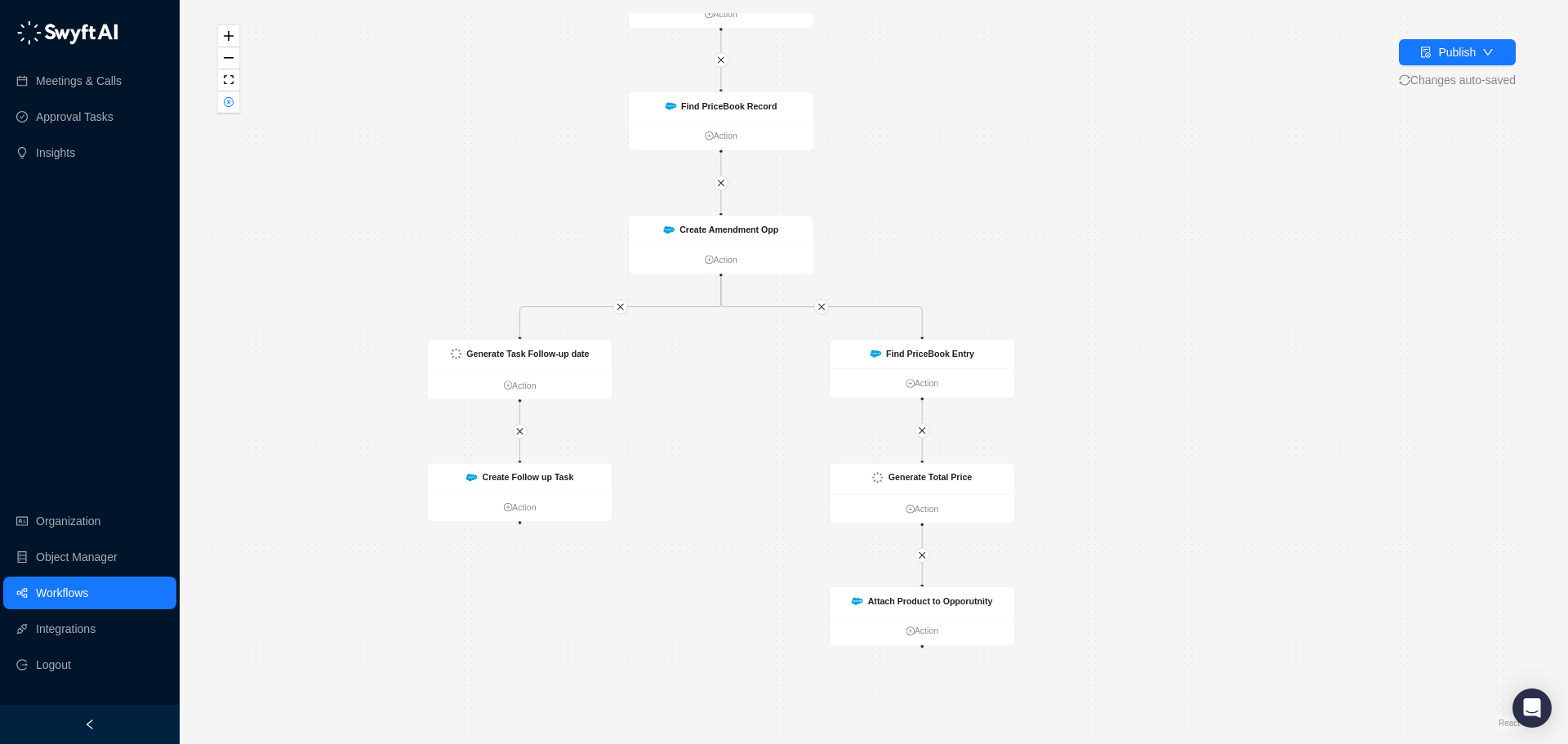
drag, startPoint x: 894, startPoint y: 152, endPoint x: 958, endPoint y: 431, distance: 286.2
click at [958, 430] on div "Is True Is True Is True Is True Call Completed Action Is Account = Customer? Fa…" at bounding box center [873, 372] width 1336 height 717
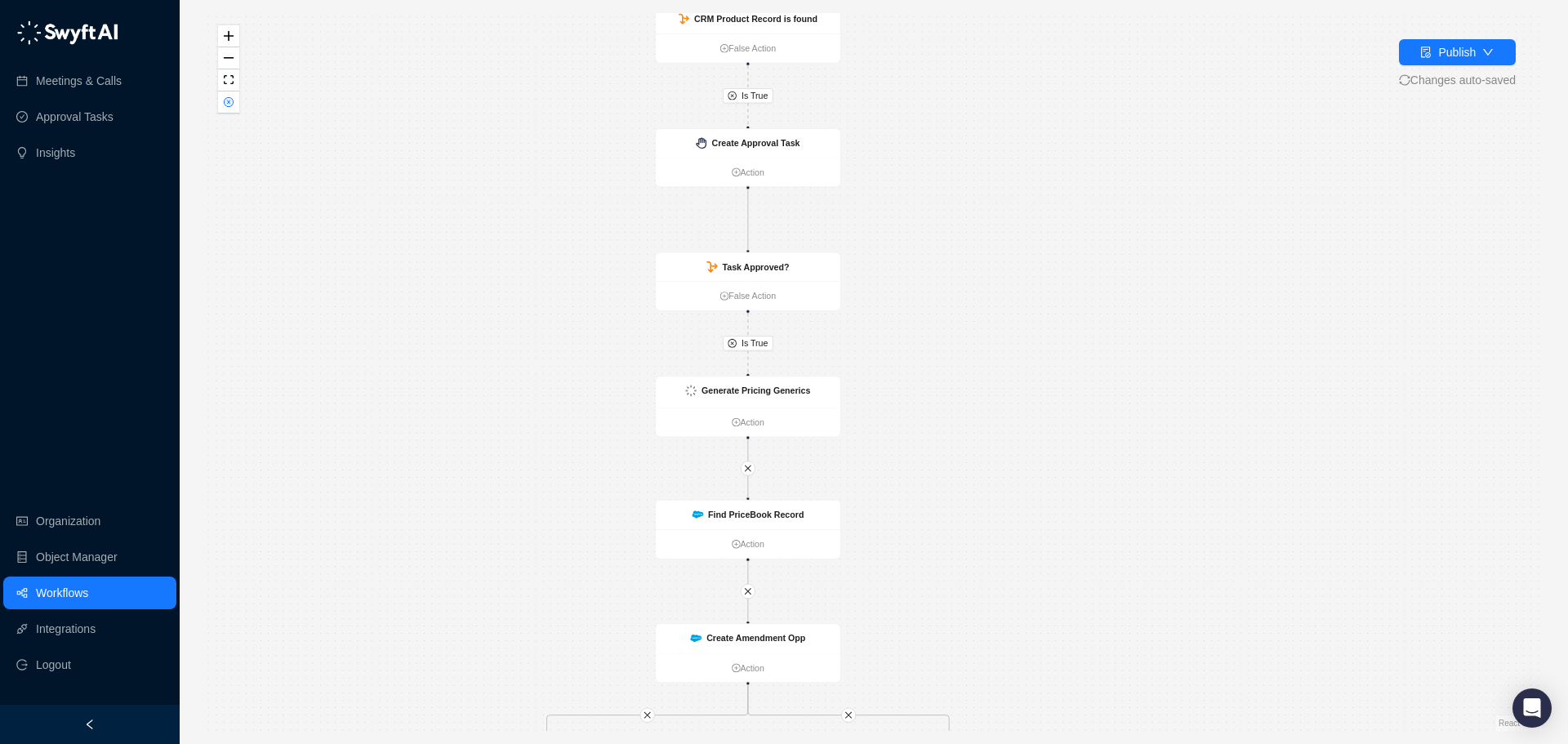
drag, startPoint x: 1005, startPoint y: 224, endPoint x: 966, endPoint y: 321, distance: 104.5
click at [966, 325] on div "Is True Is True Is True Is True Call Completed Action Is Account = Customer? Fa…" at bounding box center [873, 372] width 1336 height 717
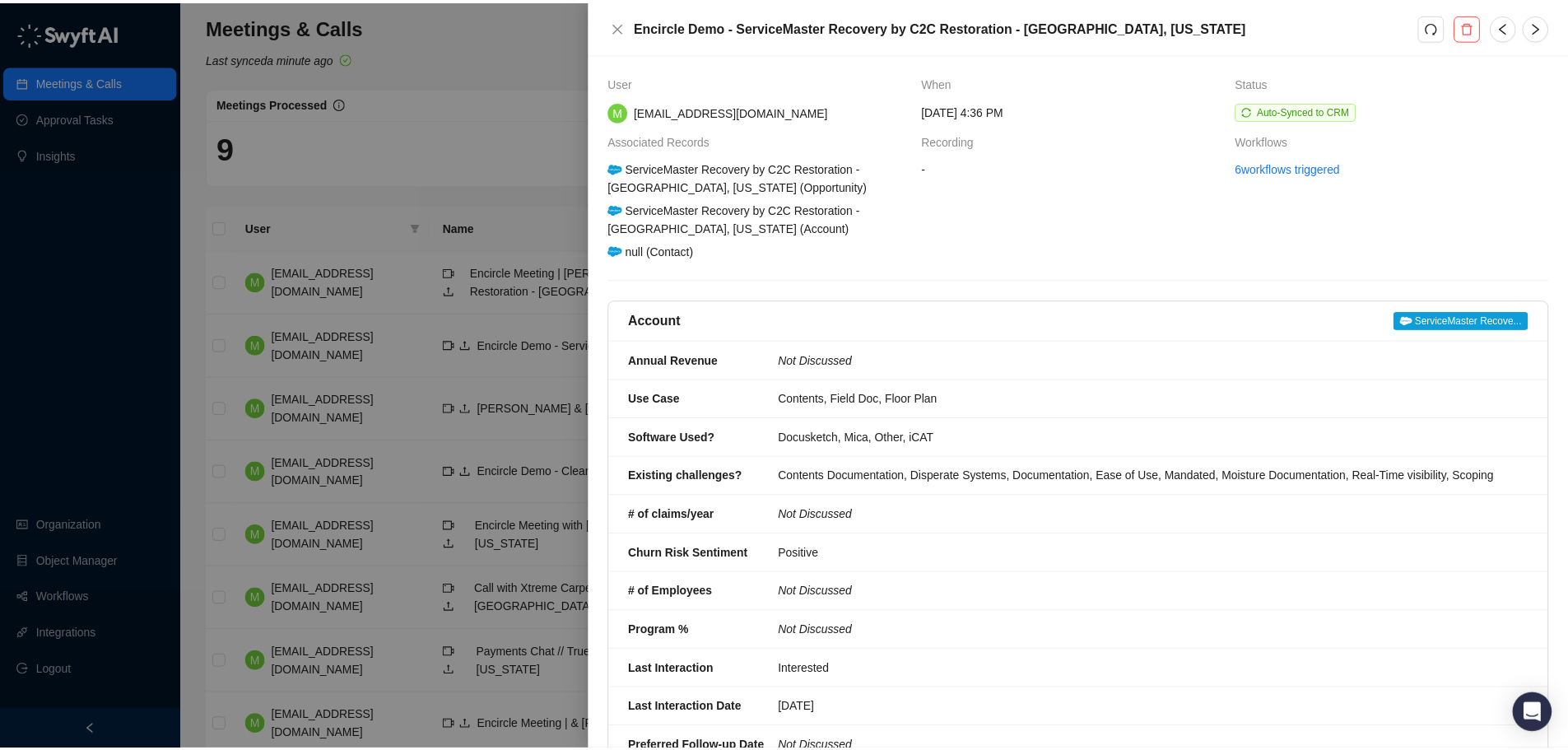
scroll to position [104, 0]
